Goal: Ask a question: Seek information or help from site administrators or community

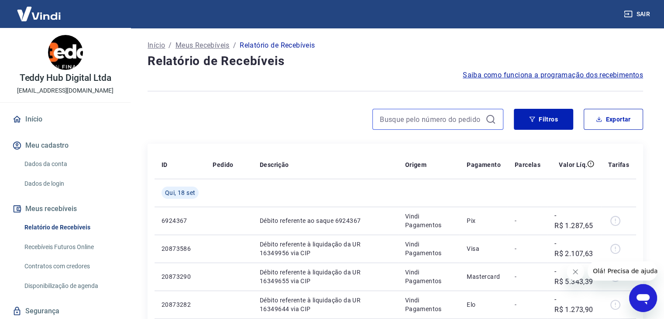
click at [403, 122] on input at bounding box center [431, 119] width 102 height 13
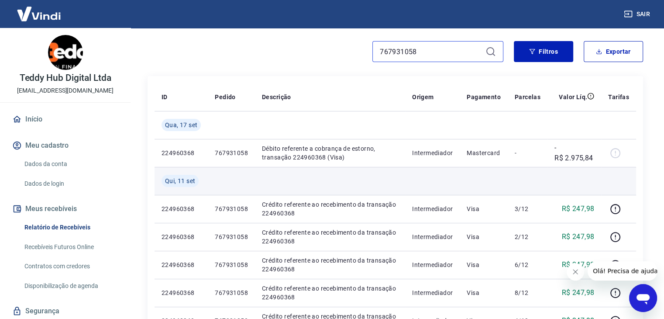
scroll to position [87, 0]
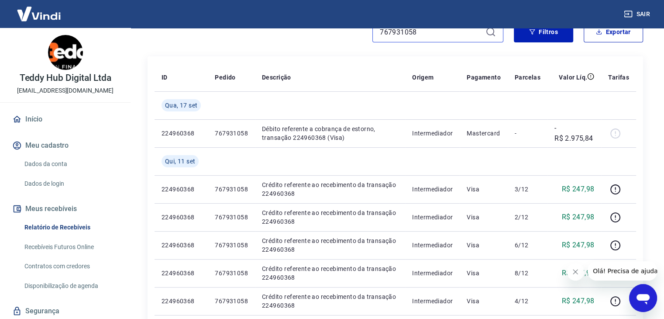
type input "767931058"
click at [639, 295] on icon "Abrir janela de mensagens" at bounding box center [643, 299] width 13 height 10
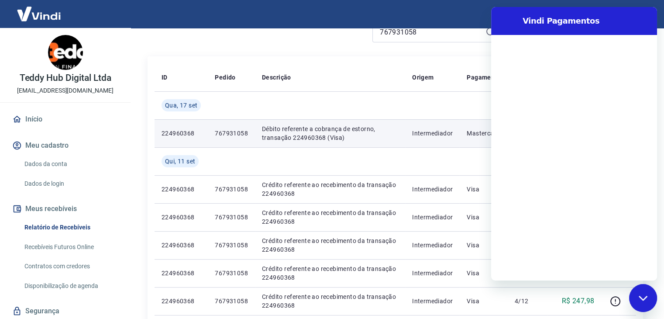
scroll to position [0, 0]
drag, startPoint x: 213, startPoint y: 130, endPoint x: 248, endPoint y: 135, distance: 35.3
click at [248, 135] on td "767931058" at bounding box center [231, 133] width 47 height 28
copy p "767931058"
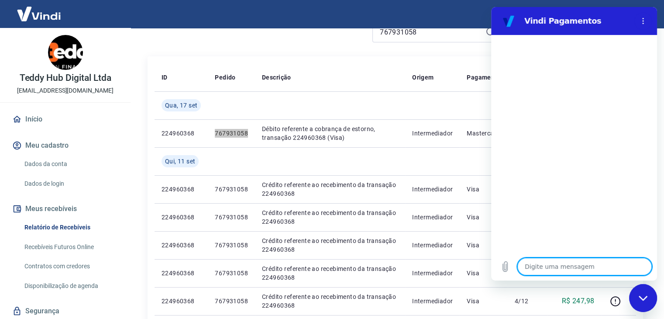
drag, startPoint x: 573, startPoint y: 269, endPoint x: 567, endPoint y: 258, distance: 12.5
click at [572, 267] on textarea at bounding box center [585, 266] width 135 height 17
type textarea "b"
type textarea "x"
type textarea "bo"
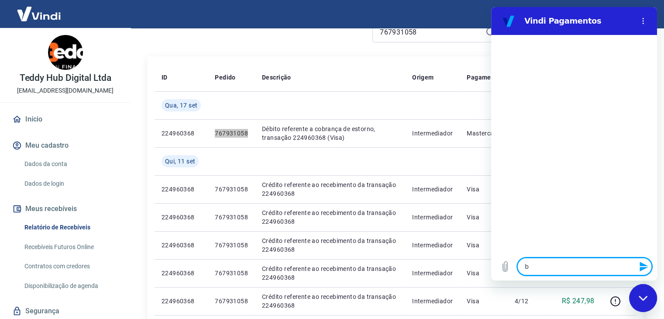
type textarea "x"
type textarea "boa"
type textarea "x"
type textarea "boa"
type textarea "x"
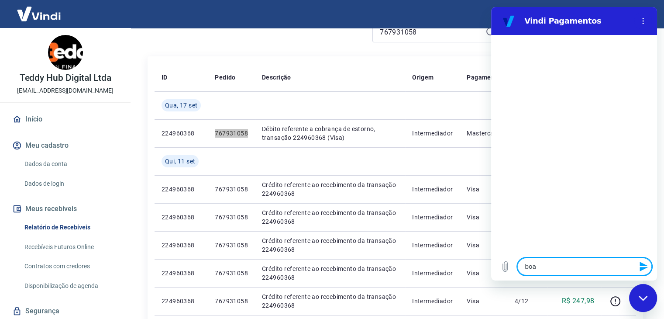
type textarea "boa t"
type textarea "x"
type textarea "boa ta"
type textarea "x"
type textarea "boa tar"
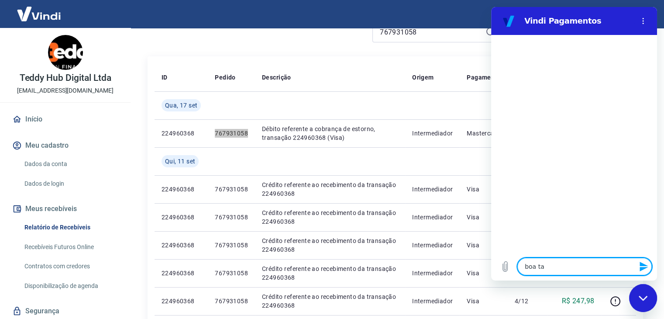
type textarea "x"
type textarea "boa tarf"
type textarea "x"
type textarea "boa tarfe"
type textarea "x"
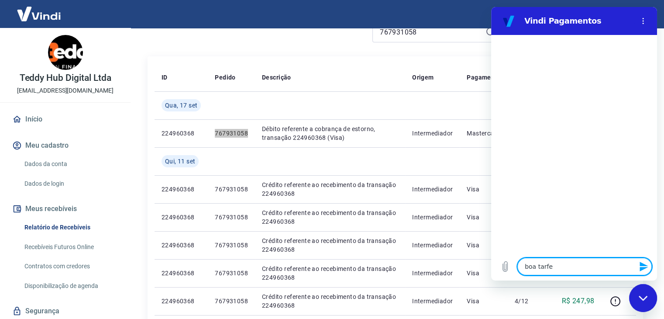
type textarea "boa tarf"
type textarea "x"
type textarea "boa tar"
type textarea "x"
type textarea "boa tard"
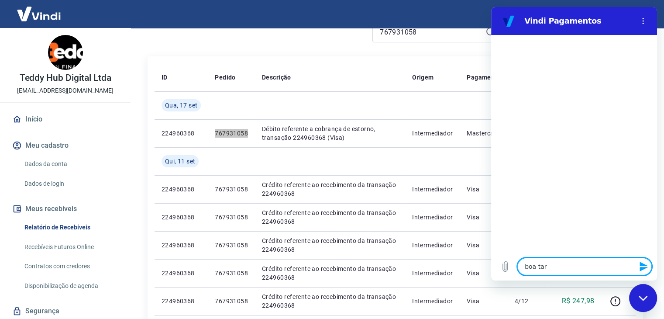
type textarea "x"
type textarea "boa tarde"
type textarea "x"
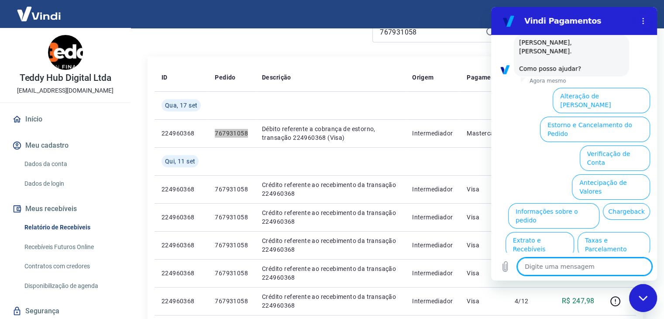
scroll to position [51, 0]
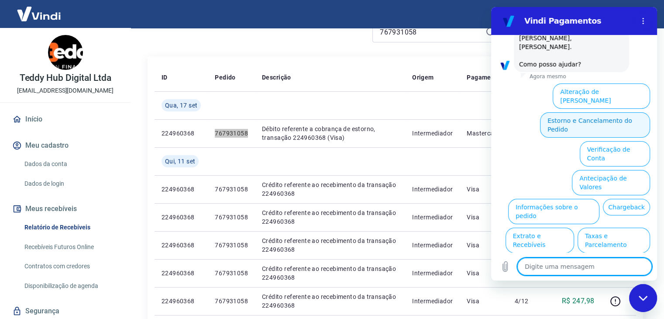
click at [563, 112] on button "Estorno e Cancelamento do Pedido" at bounding box center [595, 124] width 110 height 25
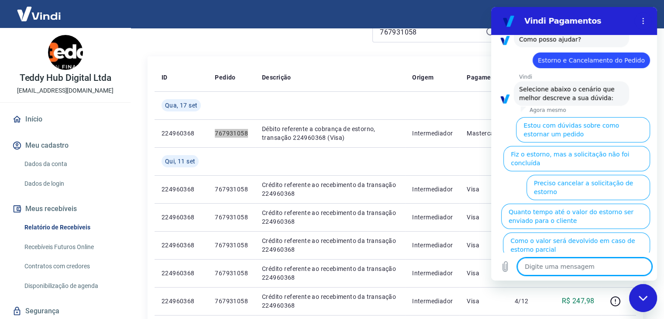
scroll to position [76, 0]
click at [571, 261] on button "Fiz o estorno, mas a taxa não foi devolvida" at bounding box center [586, 273] width 130 height 25
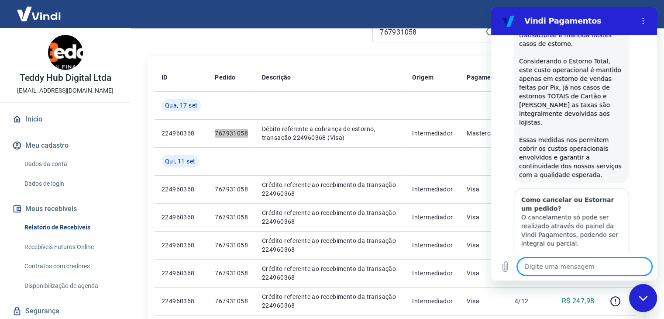
scroll to position [416, 0]
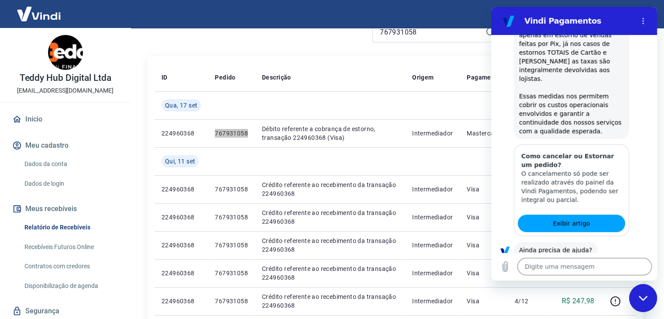
click at [601, 269] on button "Sim" at bounding box center [607, 277] width 25 height 17
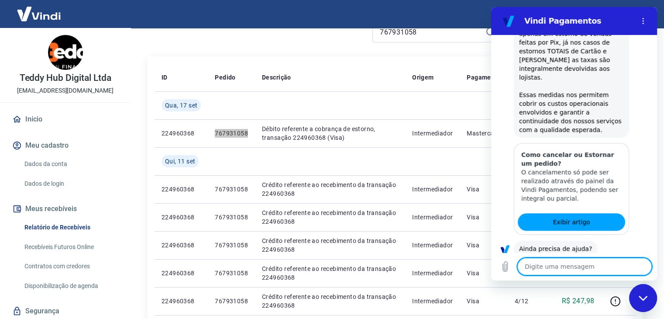
type textarea "x"
type textarea "f"
type textarea "x"
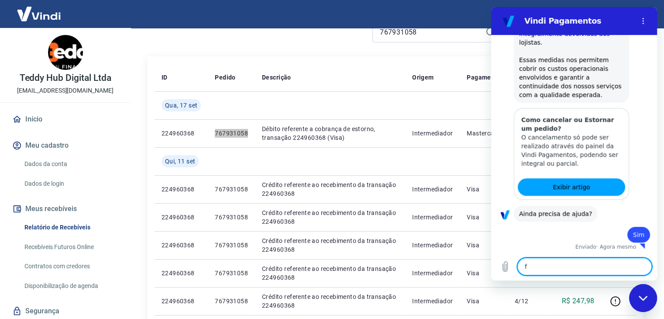
type textarea "fa"
type textarea "x"
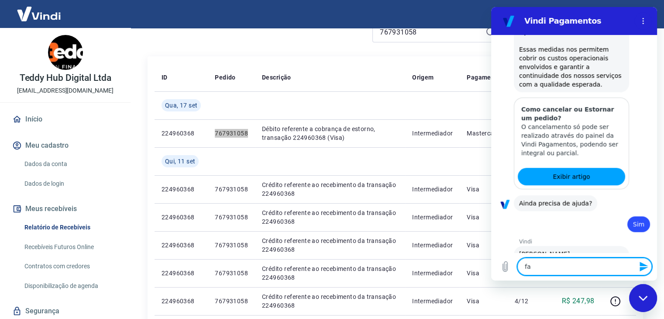
type textarea "fal"
type textarea "x"
type textarea "fala"
type textarea "x"
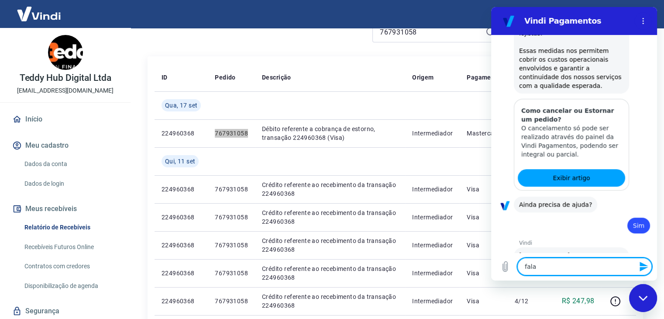
type textarea "falar"
type textarea "x"
type textarea "falar"
type textarea "x"
type textarea "falar c"
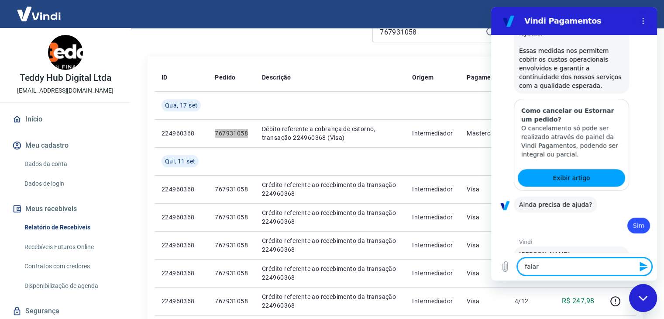
type textarea "x"
type textarea "falar co"
type textarea "x"
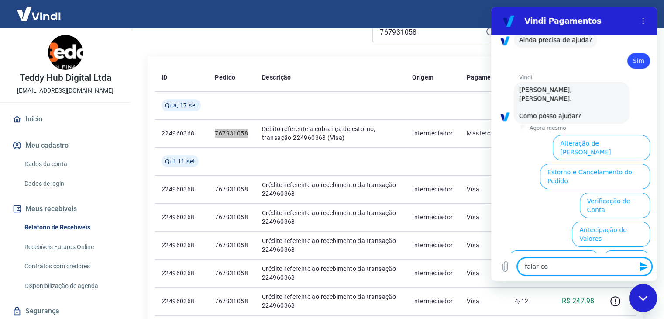
type textarea "falar com"
type textarea "x"
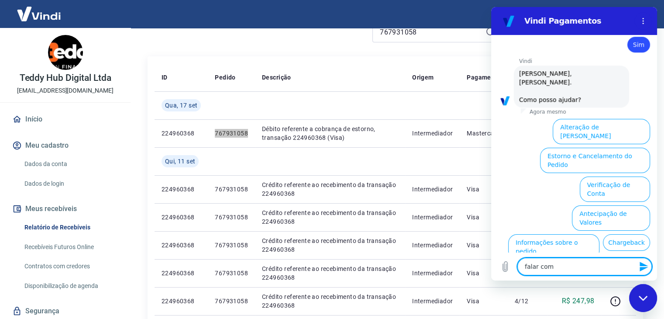
type textarea "falar com"
type textarea "x"
type textarea "falar com a"
type textarea "x"
type textarea "falar com at"
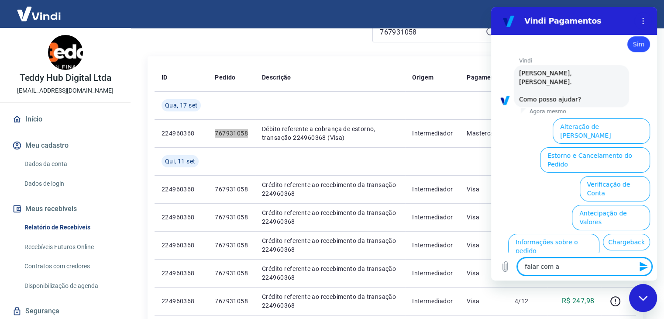
type textarea "x"
type textarea "falar com ate"
type textarea "x"
type textarea "falar com [GEOGRAPHIC_DATA]"
type textarea "x"
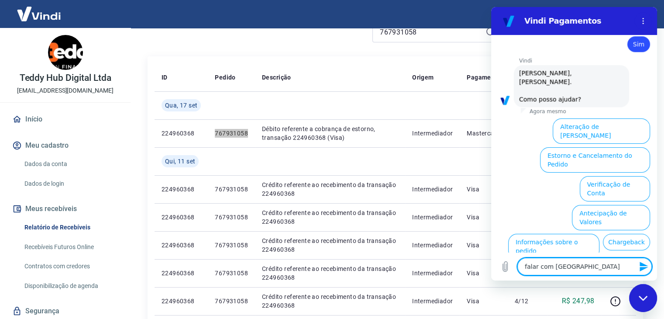
type textarea "falar com atend"
type textarea "x"
type textarea "falar com atende"
type textarea "x"
type textarea "falar com atenden"
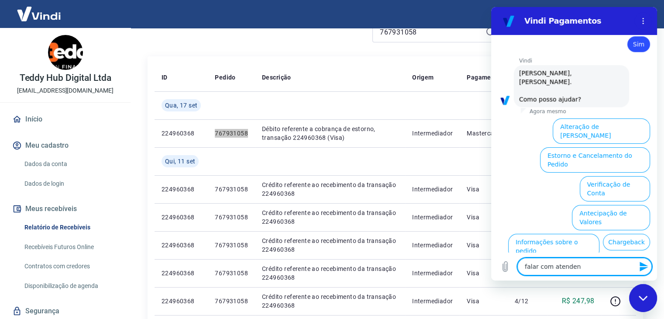
type textarea "x"
type textarea "falar com atendent"
type textarea "x"
type textarea "falar com atendente"
type textarea "x"
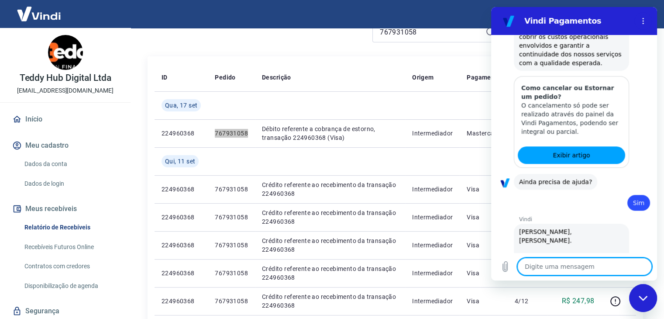
type textarea "x"
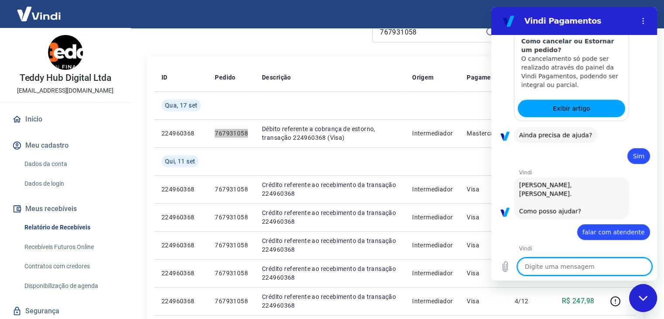
paste textarea "falar com atendente"
type textarea "falar com atendente"
type textarea "x"
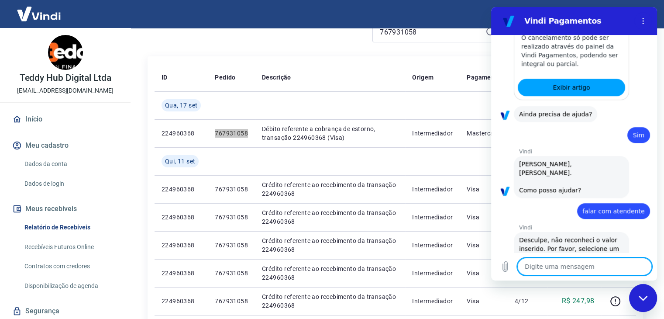
type textarea "x"
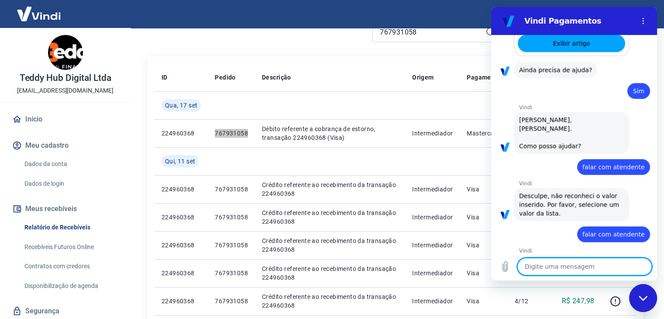
paste textarea "falar com atendente"
type textarea "falar com atendente"
type textarea "x"
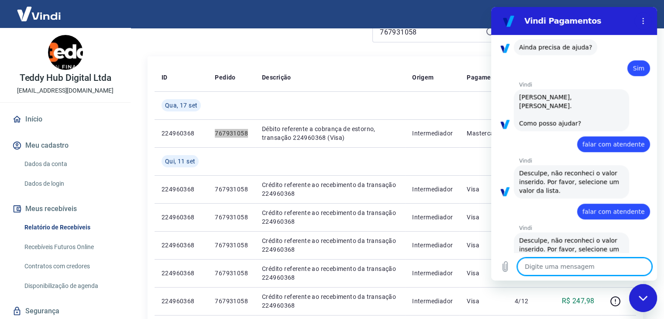
type textarea "x"
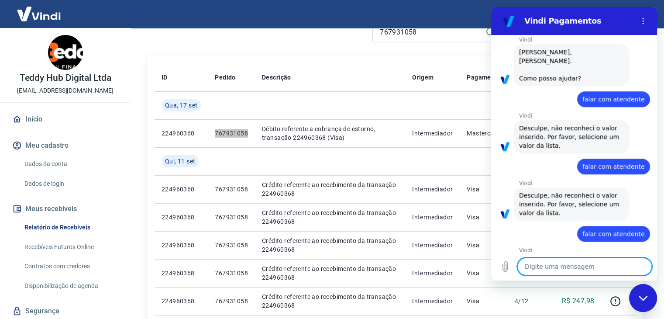
paste textarea "falar com atendente"
type textarea "falar com atendente"
type textarea "x"
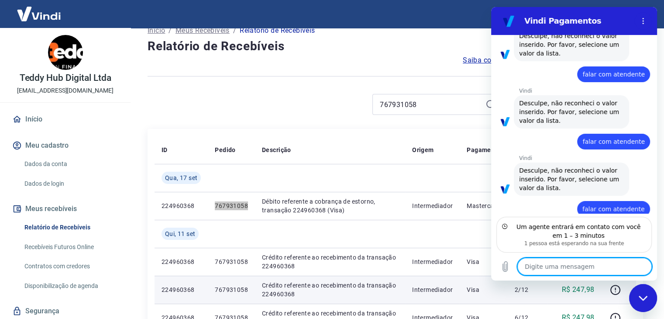
scroll to position [0, 0]
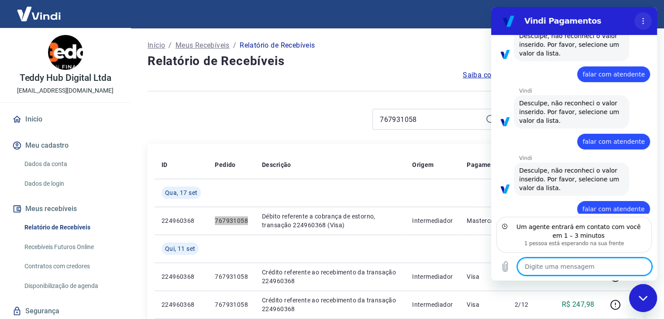
click at [649, 16] on button "Menu de opções" at bounding box center [643, 20] width 17 height 17
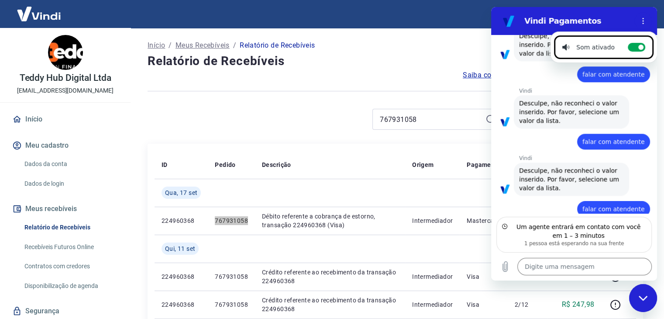
click at [640, 300] on icon "Fechar janela de mensagens" at bounding box center [643, 298] width 9 height 6
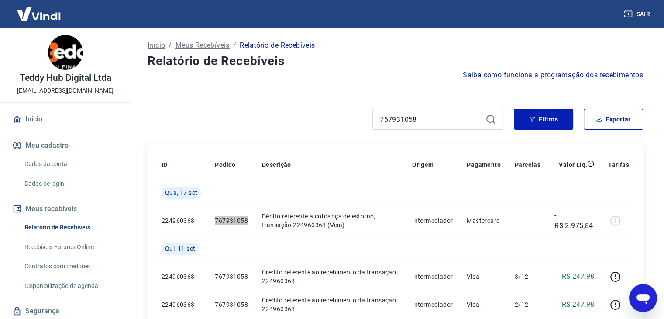
click at [636, 298] on icon "Abrir janela de mensagens" at bounding box center [644, 298] width 16 height 16
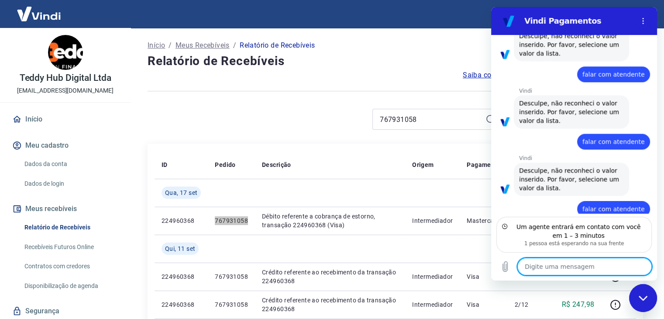
click at [648, 32] on section "Vindi Pagamentos" at bounding box center [574, 21] width 166 height 28
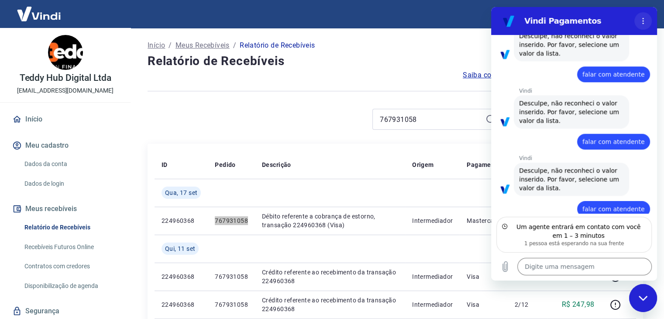
click at [642, 13] on button "Menu de opções" at bounding box center [643, 20] width 17 height 17
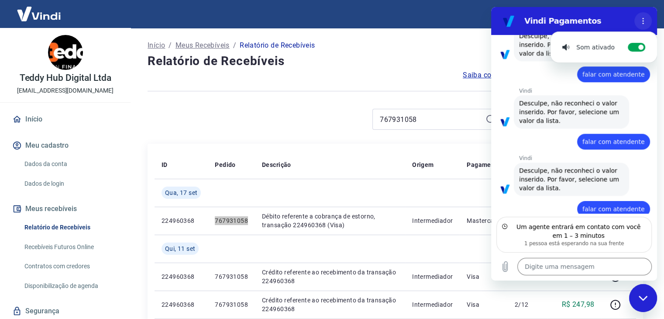
click at [642, 13] on button "Menu de opções" at bounding box center [643, 20] width 17 height 17
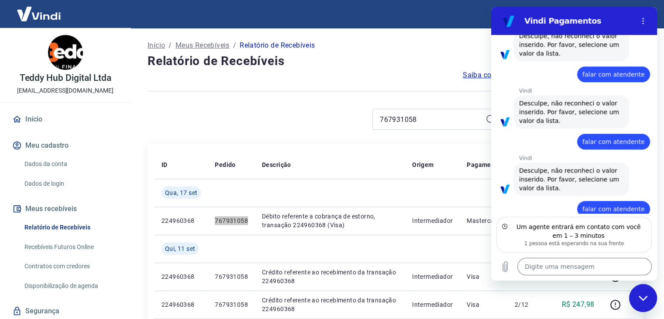
scroll to position [747, 0]
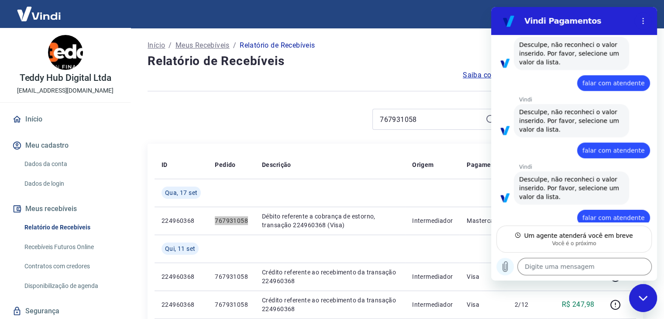
click at [504, 268] on icon "Carregar arquivo" at bounding box center [505, 267] width 5 height 10
drag, startPoint x: 1260, startPoint y: 574, endPoint x: 631, endPoint y: 290, distance: 689.8
click at [641, 294] on div "Fechar janela de mensagens" at bounding box center [643, 298] width 26 height 26
type textarea "x"
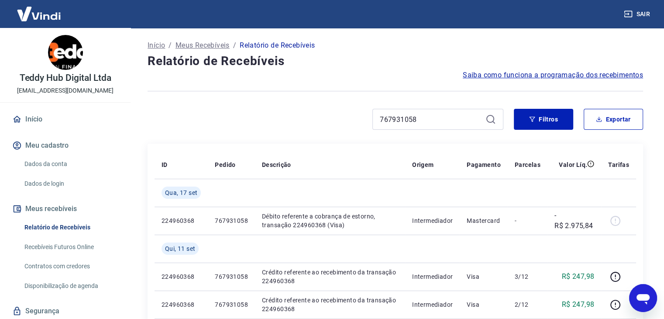
click at [637, 7] on button "Sair" at bounding box center [637, 14] width 31 height 16
